Goal: Task Accomplishment & Management: Use online tool/utility

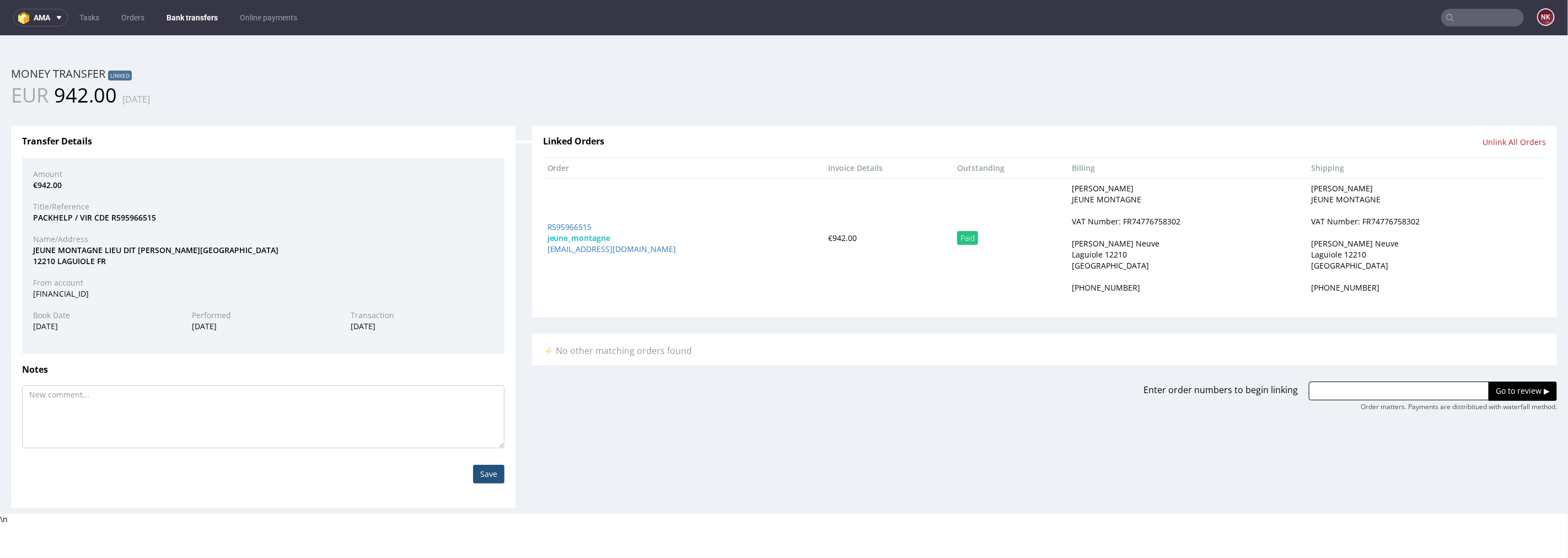
click at [193, 20] on link "Bank transfers" at bounding box center [192, 17] width 65 height 18
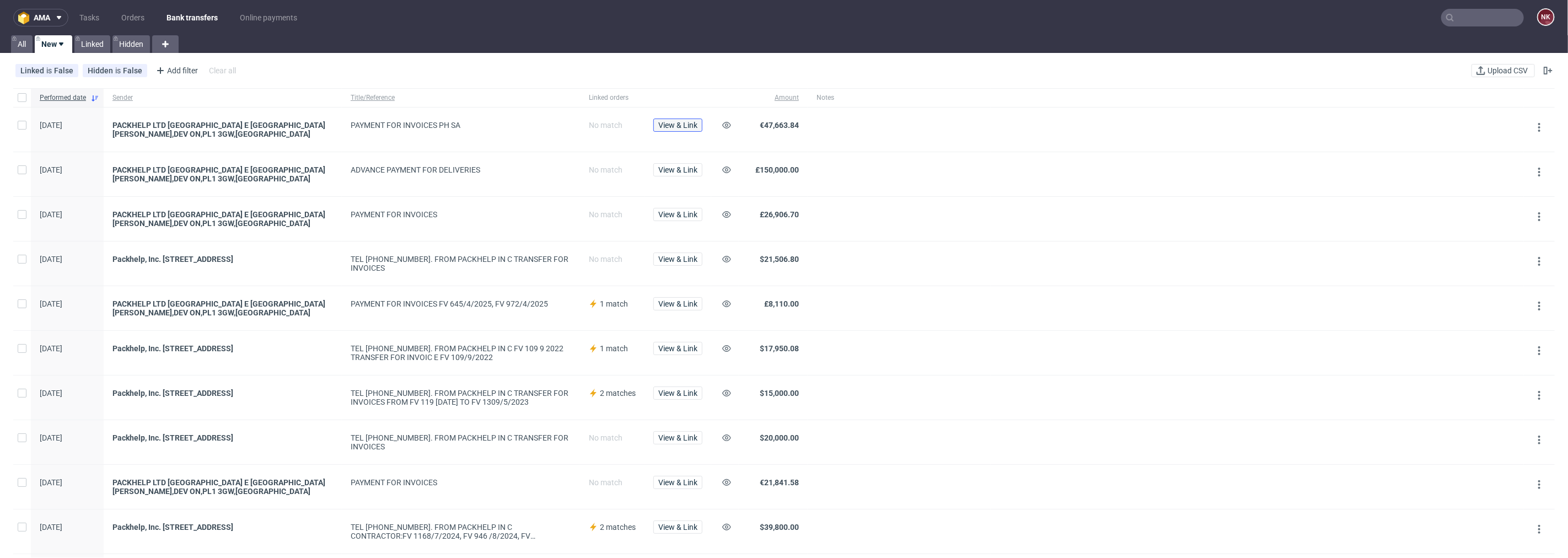
click at [677, 128] on span "View & Link" at bounding box center [677, 125] width 39 height 8
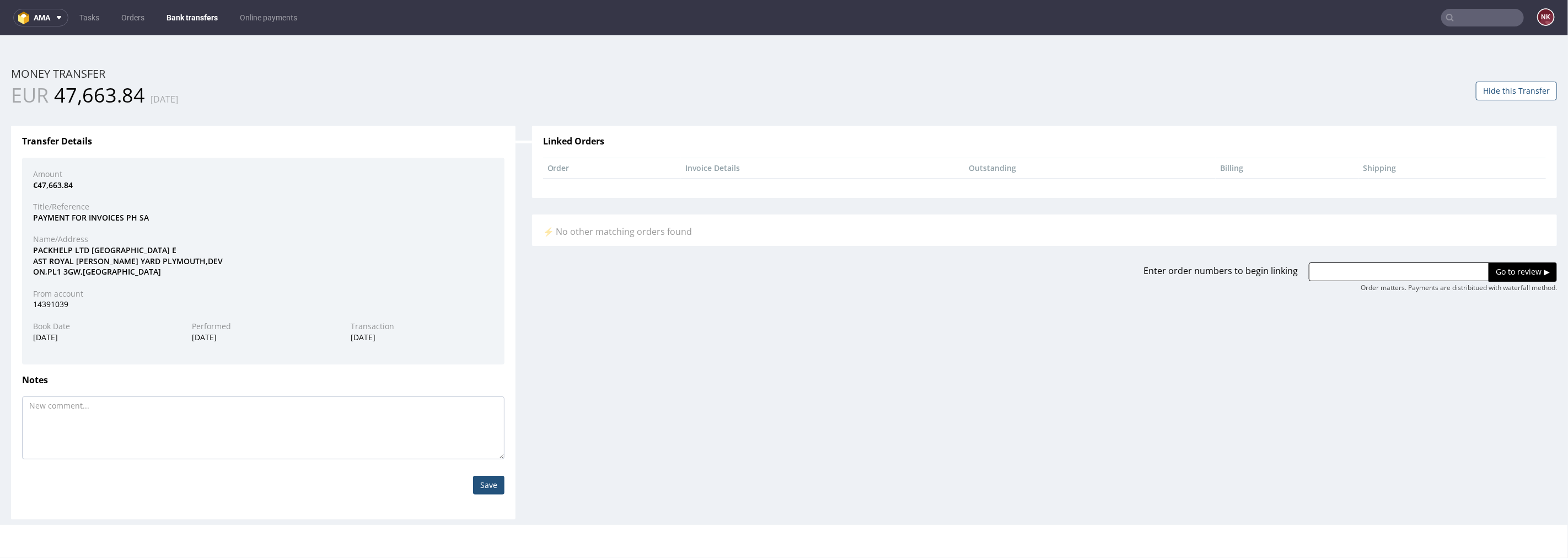
click at [56, 335] on div "24.07.2025" at bounding box center [104, 336] width 159 height 11
copy div "24.07.2025"
drag, startPoint x: 142, startPoint y: 96, endPoint x: 57, endPoint y: 95, distance: 85.0
click at [57, 95] on span "47,663.84" at bounding box center [100, 95] width 91 height 27
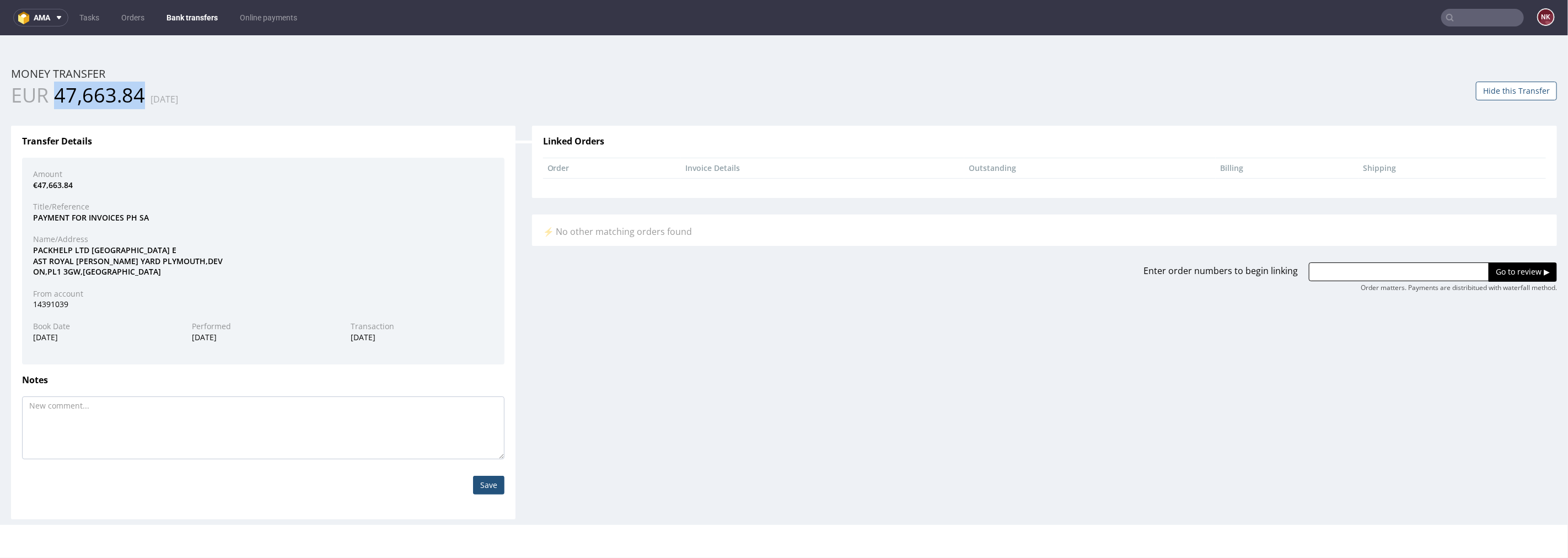
copy span "47,663.84"
click at [191, 15] on link "Bank transfers" at bounding box center [192, 17] width 65 height 18
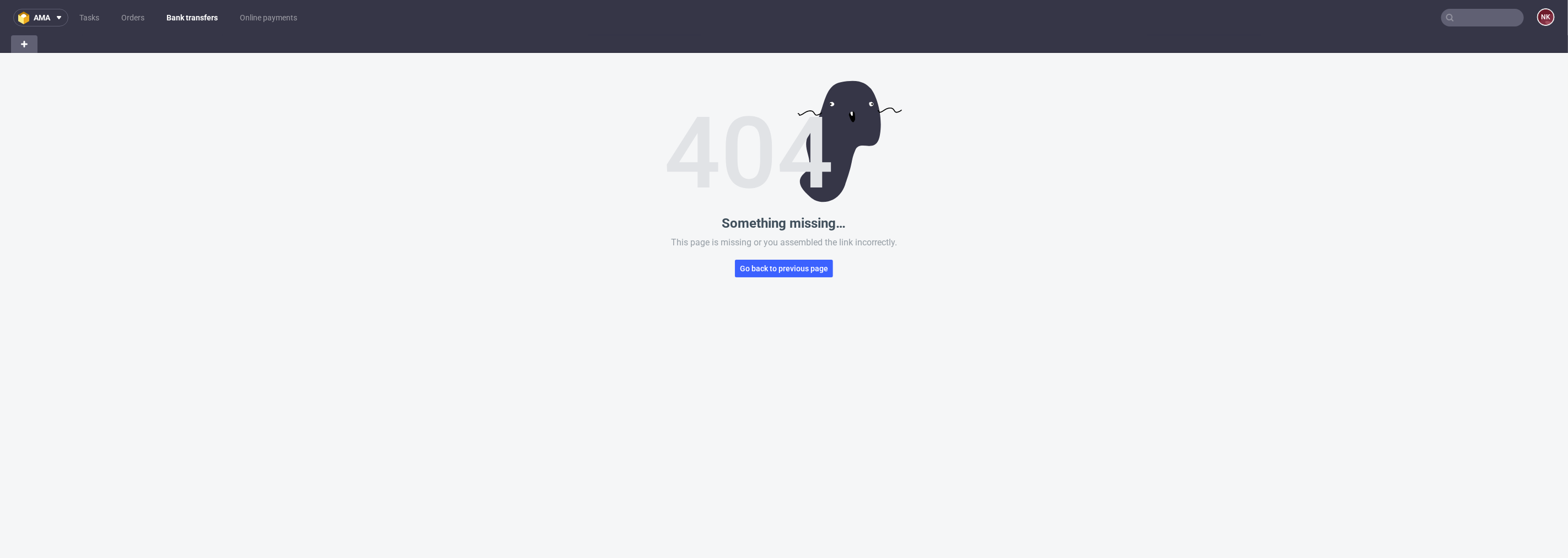
click at [199, 14] on link "Bank transfers" at bounding box center [192, 17] width 65 height 18
click at [145, 14] on link "Orders" at bounding box center [133, 17] width 36 height 18
click at [199, 14] on link "Bank transfers" at bounding box center [192, 17] width 64 height 18
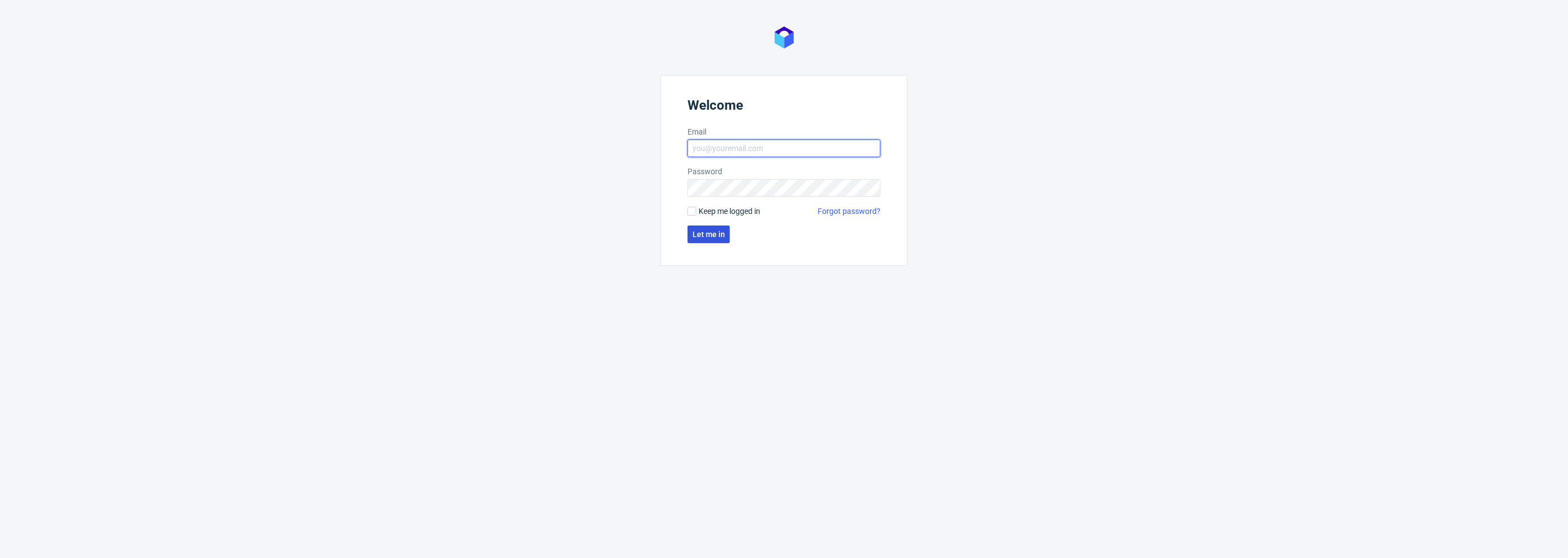
type input "natalia.kaczorowska@packhelp.com"
click at [702, 228] on button "Let me in" at bounding box center [709, 234] width 43 height 18
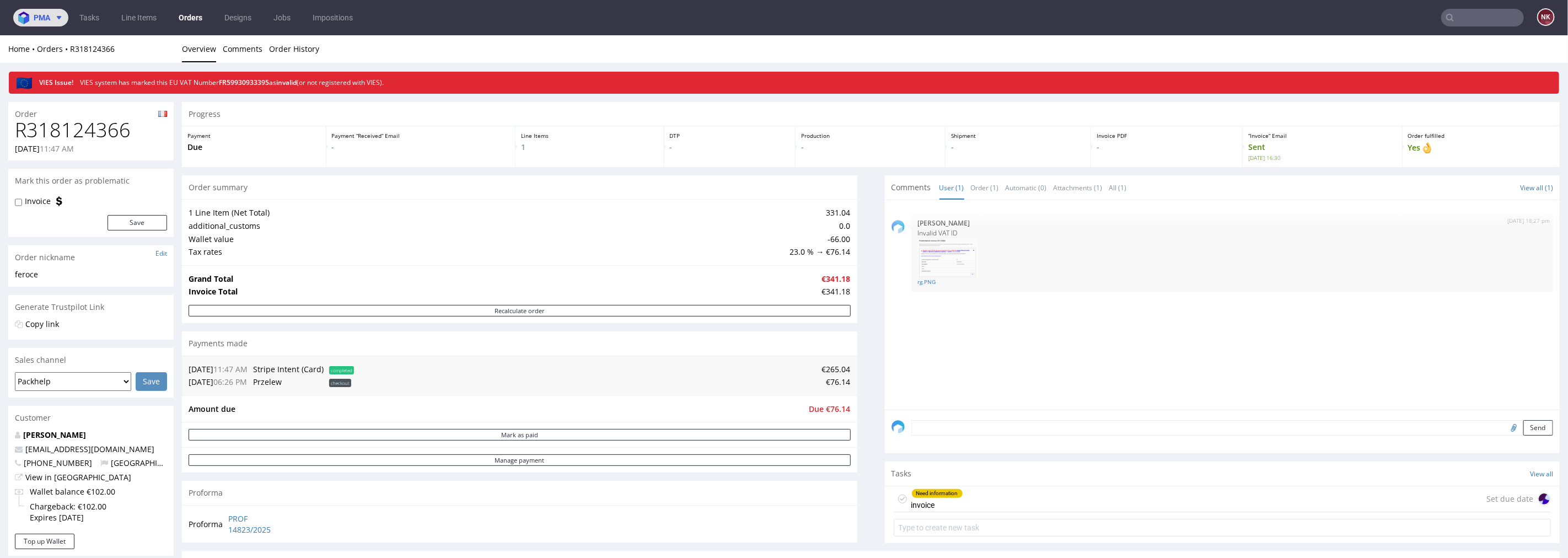
click at [55, 18] on icon at bounding box center [59, 18] width 9 height 9
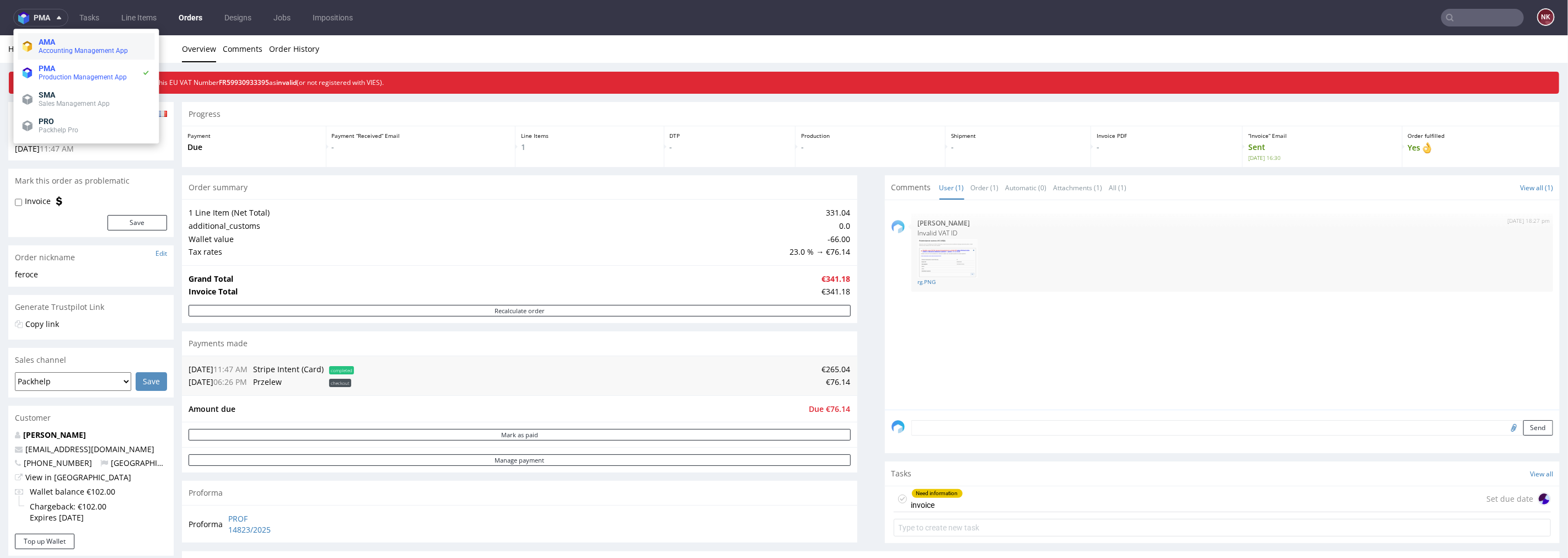
click at [62, 45] on span "AMA" at bounding box center [94, 42] width 111 height 9
